Goal: Task Accomplishment & Management: Manage account settings

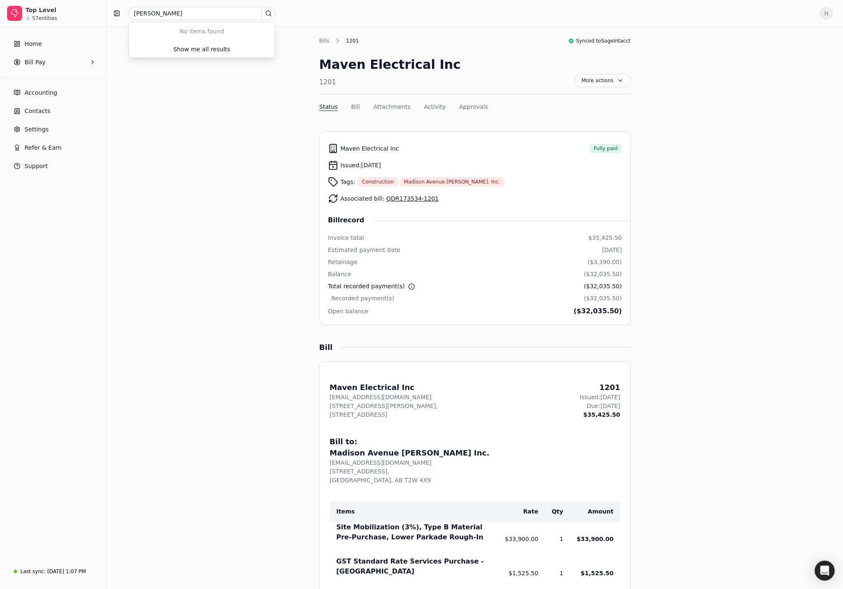
click at [174, 15] on input "[PERSON_NAME]" at bounding box center [201, 13] width 147 height 13
click at [38, 47] on span "Home" at bounding box center [33, 44] width 17 height 9
click at [183, 11] on input "white" at bounding box center [201, 13] width 147 height 13
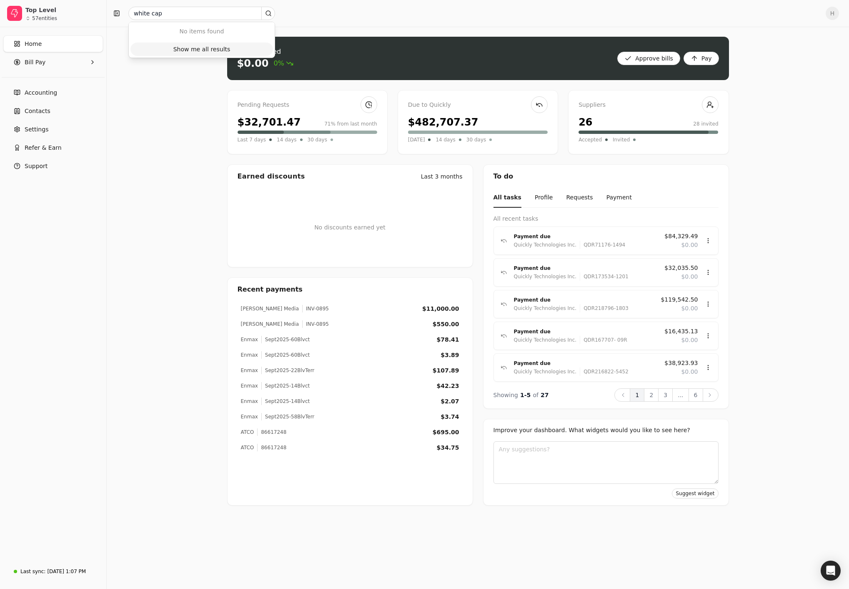
click at [193, 45] on div "Show me all results" at bounding box center [201, 49] width 57 height 9
click at [49, 64] on Pay "Bill Pay" at bounding box center [53, 62] width 100 height 17
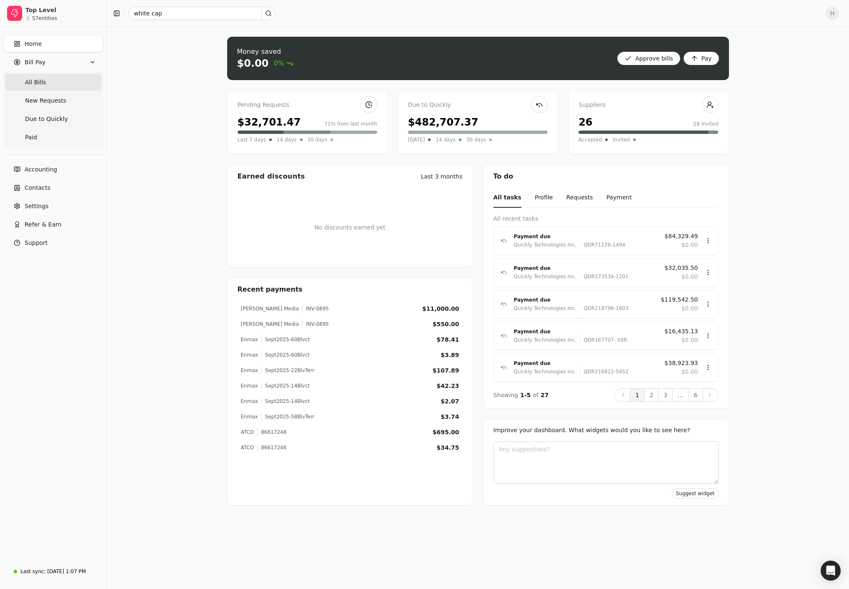
click at [49, 80] on Bills "All Bills" at bounding box center [53, 82] width 96 height 17
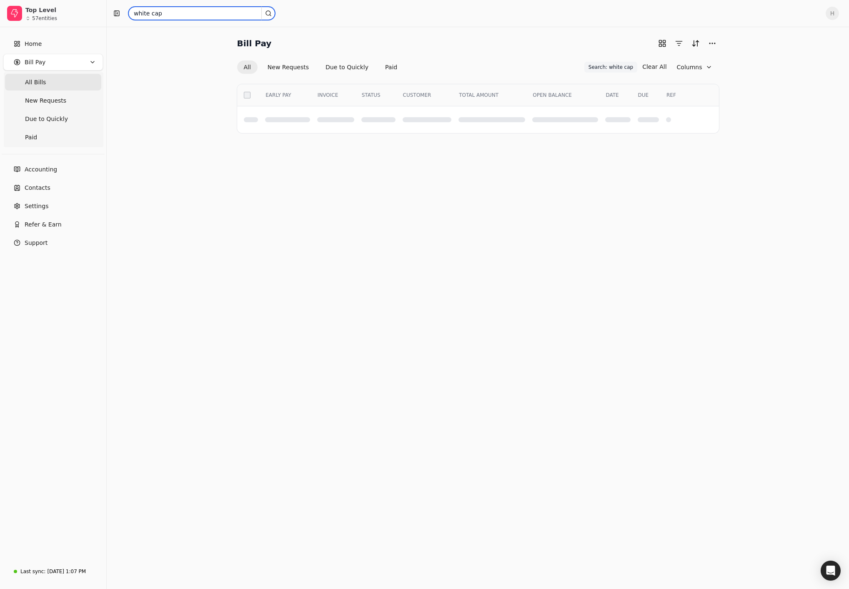
click at [188, 16] on input "white cap" at bounding box center [201, 13] width 147 height 13
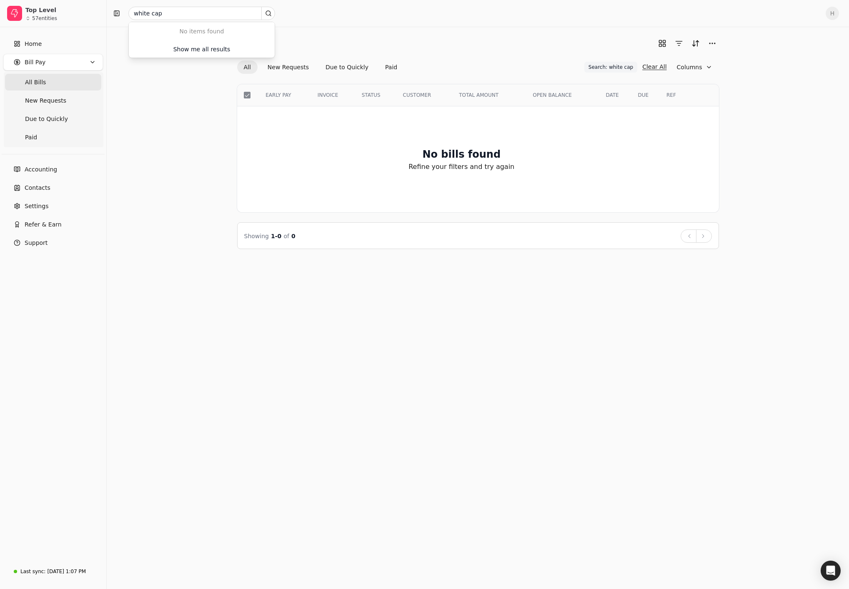
click at [654, 67] on button "Clear All" at bounding box center [654, 66] width 24 height 13
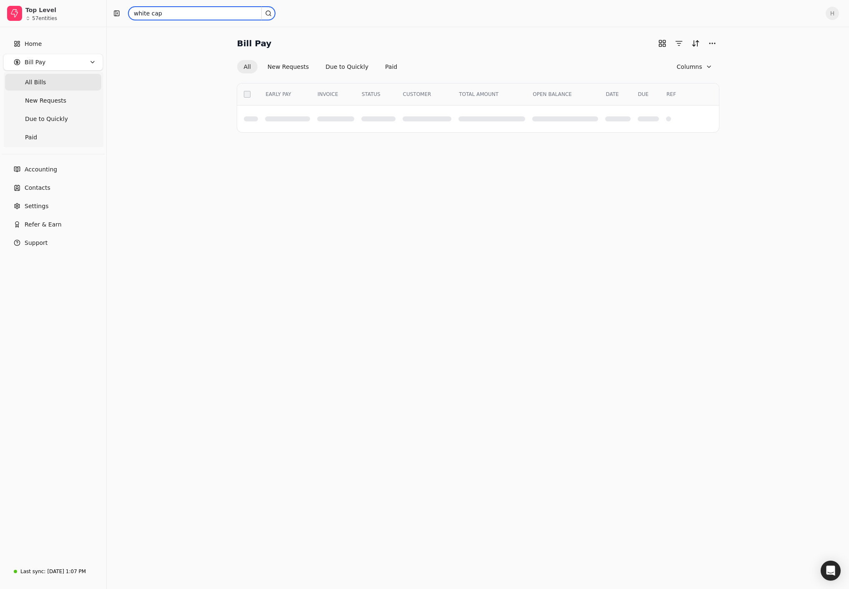
click at [207, 14] on input "white cap" at bounding box center [201, 13] width 147 height 13
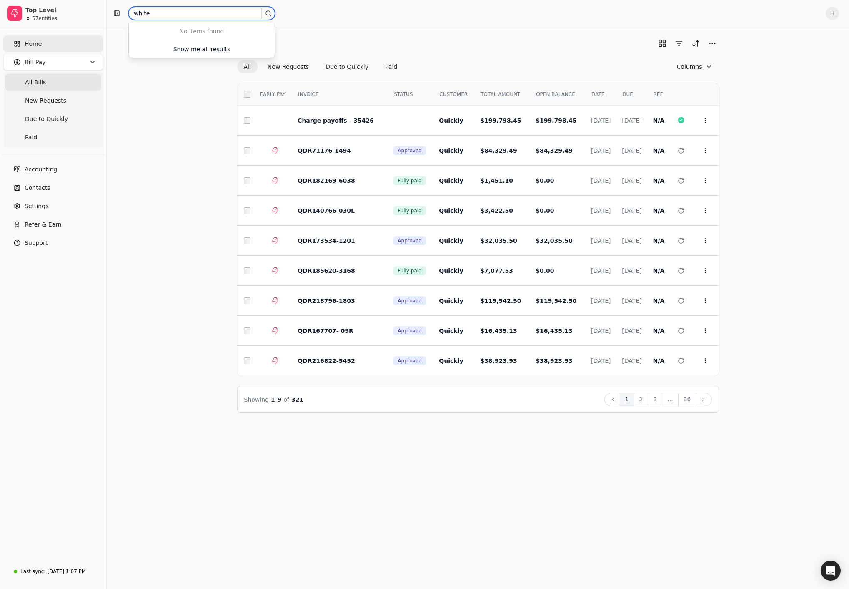
type input "white"
click at [39, 51] on link "Home" at bounding box center [53, 43] width 100 height 17
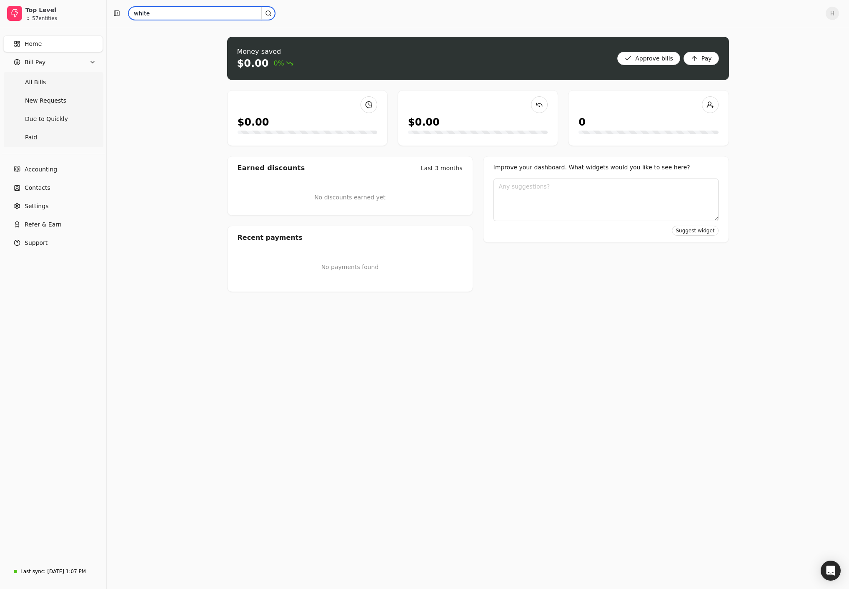
click at [180, 17] on input "white" at bounding box center [201, 13] width 147 height 13
